Goal: Task Accomplishment & Management: Use online tool/utility

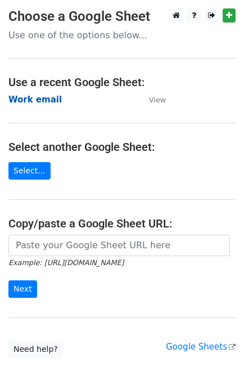
click at [26, 98] on strong "Work email" at bounding box center [34, 100] width 53 height 10
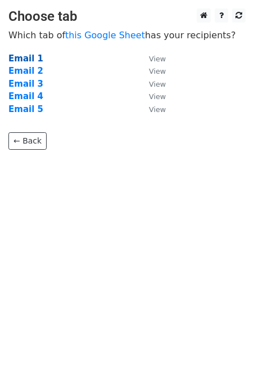
click at [17, 60] on strong "Email 1" at bounding box center [25, 58] width 35 height 10
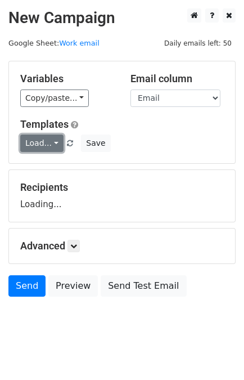
click at [39, 148] on link "Load..." at bounding box center [41, 142] width 43 height 17
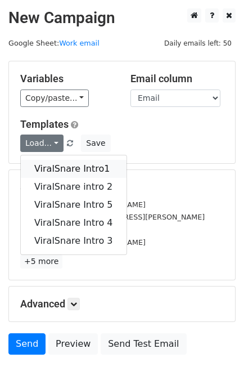
click at [66, 166] on link "ViralSnare Intro1" at bounding box center [74, 169] width 106 height 18
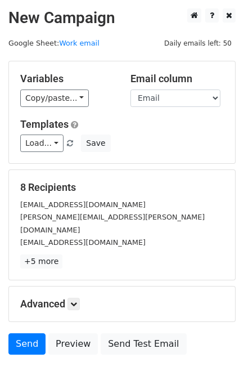
scroll to position [55, 0]
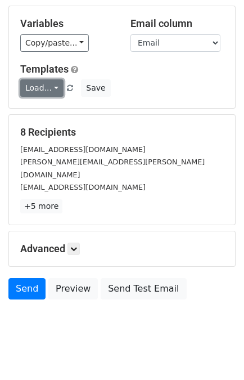
click at [42, 86] on link "Load..." at bounding box center [41, 87] width 43 height 17
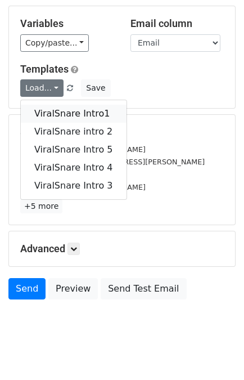
click at [73, 111] on link "ViralSnare Intro1" at bounding box center [74, 114] width 106 height 18
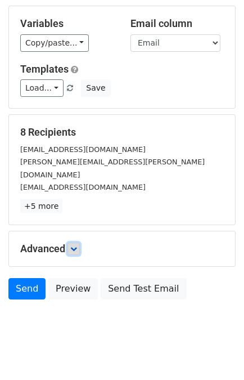
click at [74, 245] on icon at bounding box center [73, 248] width 7 height 7
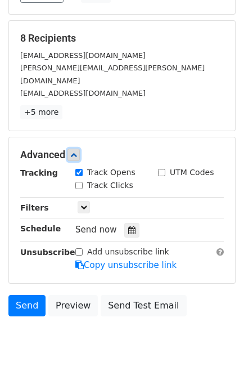
scroll to position [150, 0]
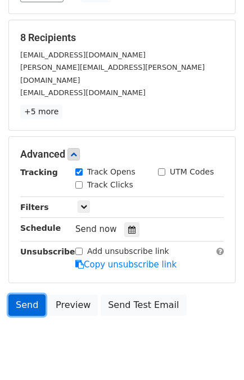
click at [28, 294] on link "Send" at bounding box center [26, 304] width 37 height 21
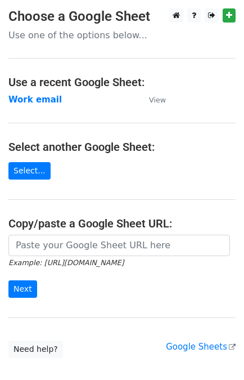
click at [38, 105] on td "Work email" at bounding box center [72, 99] width 129 height 13
click at [38, 98] on strong "Work email" at bounding box center [34, 100] width 53 height 10
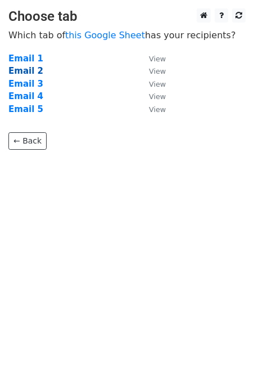
click at [30, 74] on strong "Email 2" at bounding box center [25, 71] width 35 height 10
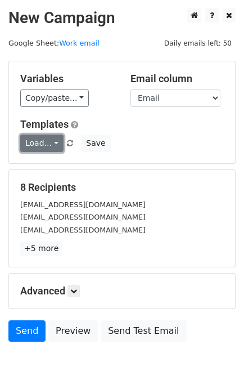
click at [42, 146] on link "Load..." at bounding box center [41, 142] width 43 height 17
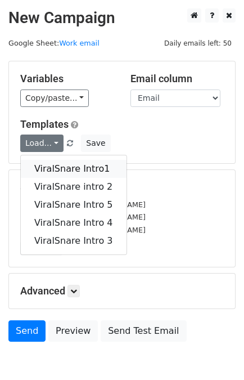
click at [53, 166] on link "ViralSnare Intro1" at bounding box center [74, 169] width 106 height 18
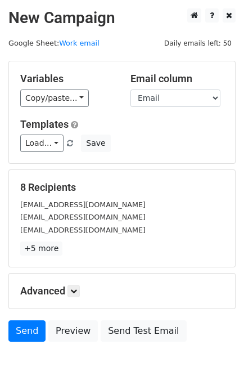
scroll to position [55, 0]
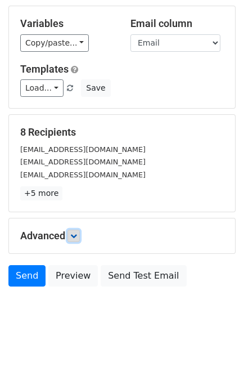
click at [77, 237] on icon at bounding box center [73, 235] width 7 height 7
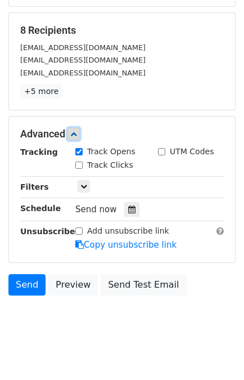
scroll to position [158, 0]
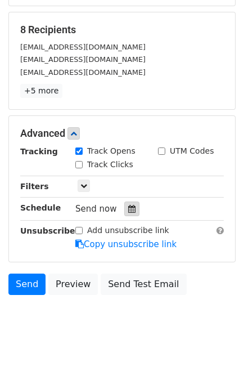
click at [124, 206] on div at bounding box center [131, 208] width 15 height 15
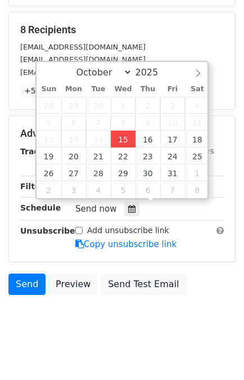
type input "[DATE] 16:06"
type input "04"
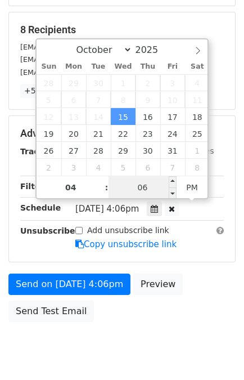
click at [140, 184] on input "06" at bounding box center [143, 187] width 69 height 23
type input "15"
type input "[DATE] 16:15"
click at [203, 273] on div "Send on [DATE] 4:06pm Preview Send Test Email" at bounding box center [122, 300] width 244 height 54
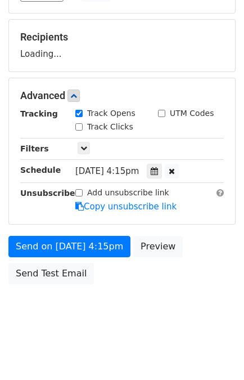
scroll to position [146, 0]
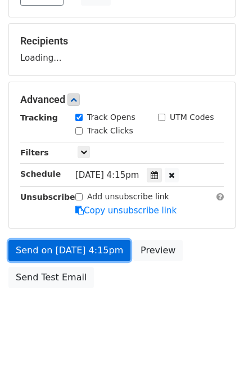
click at [65, 253] on link "Send on [DATE] 4:15pm" at bounding box center [69, 250] width 122 height 21
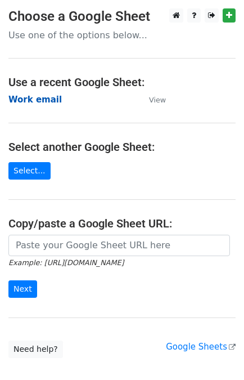
click at [38, 100] on strong "Work email" at bounding box center [34, 100] width 53 height 10
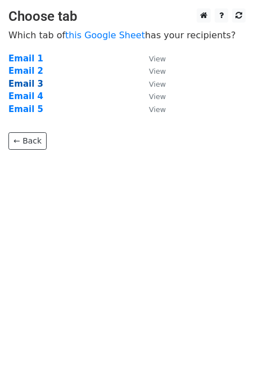
click at [31, 87] on strong "Email 3" at bounding box center [25, 84] width 35 height 10
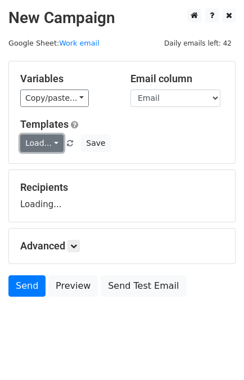
click at [32, 143] on link "Load..." at bounding box center [41, 142] width 43 height 17
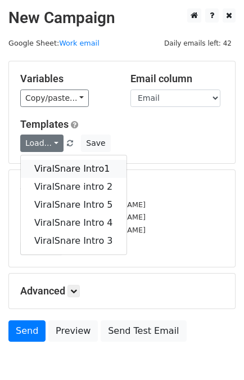
click at [59, 167] on link "ViralSnare Intro1" at bounding box center [74, 169] width 106 height 18
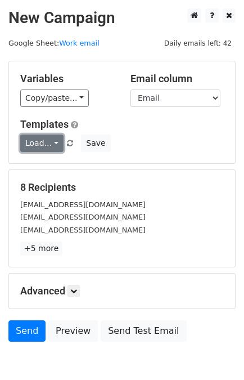
click at [46, 140] on link "Load..." at bounding box center [41, 142] width 43 height 17
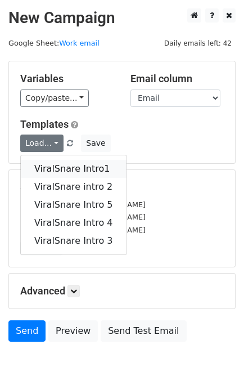
click at [61, 164] on link "ViralSnare Intro1" at bounding box center [74, 169] width 106 height 18
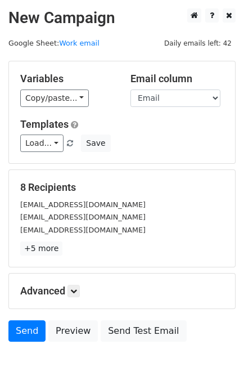
scroll to position [55, 0]
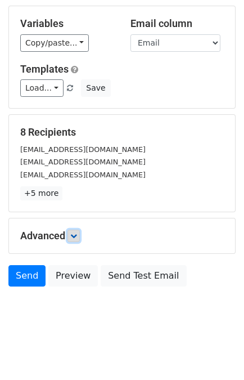
click at [77, 236] on icon at bounding box center [73, 235] width 7 height 7
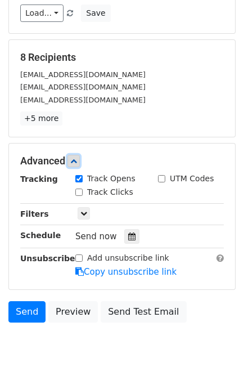
scroll to position [132, 0]
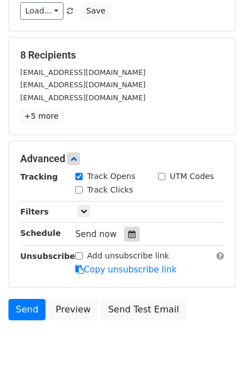
click at [127, 227] on div at bounding box center [131, 234] width 15 height 15
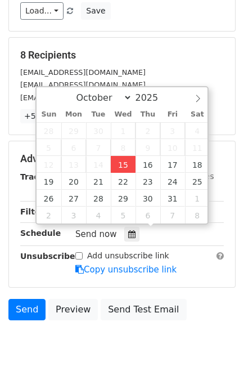
type input "2025-10-15 16:07"
type input "04"
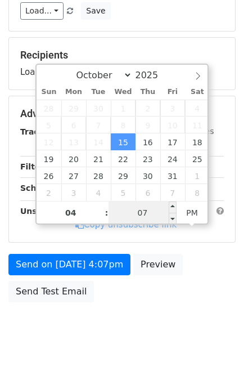
click at [142, 216] on input "07" at bounding box center [143, 212] width 69 height 23
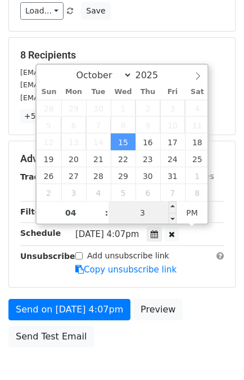
type input "30"
type input "2025-10-15 16:30"
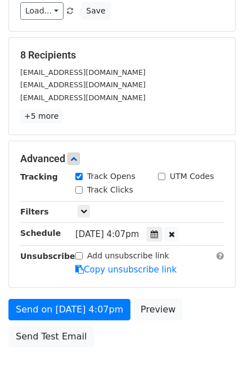
click at [210, 299] on div "Send on Oct 15 at 4:07pm Preview Send Test Email" at bounding box center [122, 326] width 244 height 54
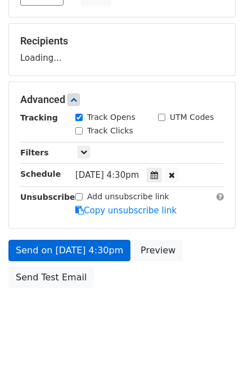
scroll to position [191, 0]
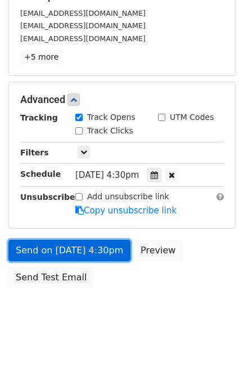
click at [55, 245] on link "Send on Oct 15 at 4:30pm" at bounding box center [69, 250] width 122 height 21
